Goal: Navigation & Orientation: Find specific page/section

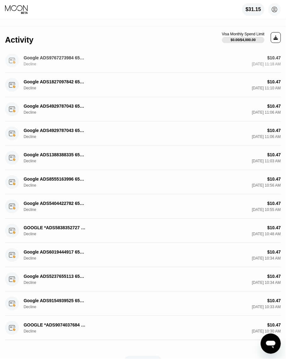
scroll to position [118, 0]
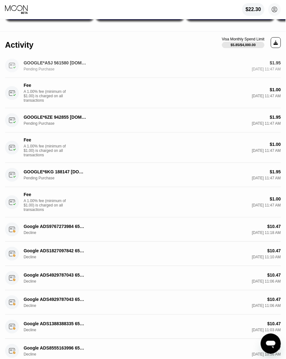
scroll to position [118, 0]
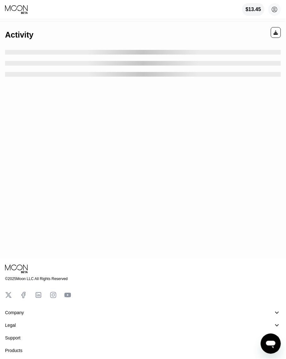
scroll to position [118, 0]
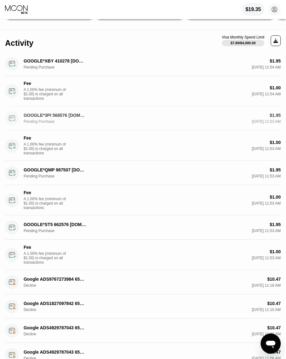
scroll to position [118, 0]
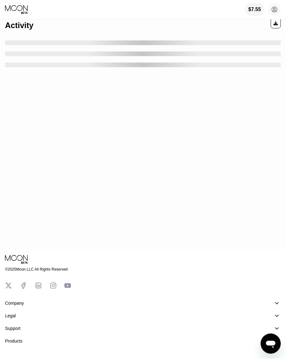
scroll to position [118, 0]
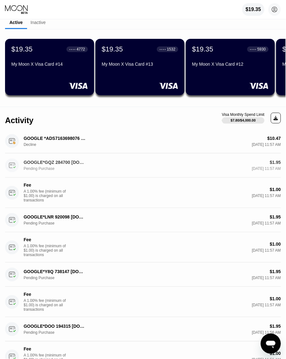
scroll to position [118, 0]
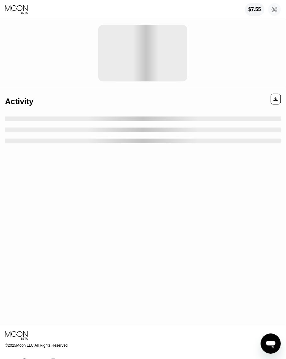
scroll to position [118, 0]
